Goal: Find specific page/section: Find specific page/section

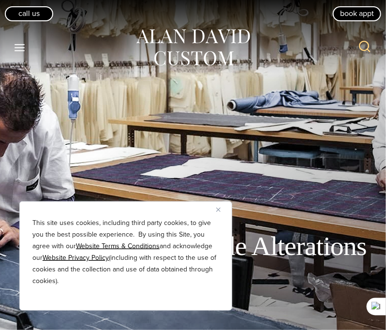
drag, startPoint x: 0, startPoint y: 0, endPoint x: 219, endPoint y: 210, distance: 303.2
click at [219, 210] on img "Close" at bounding box center [218, 210] width 4 height 4
